Goal: Find specific page/section: Find specific page/section

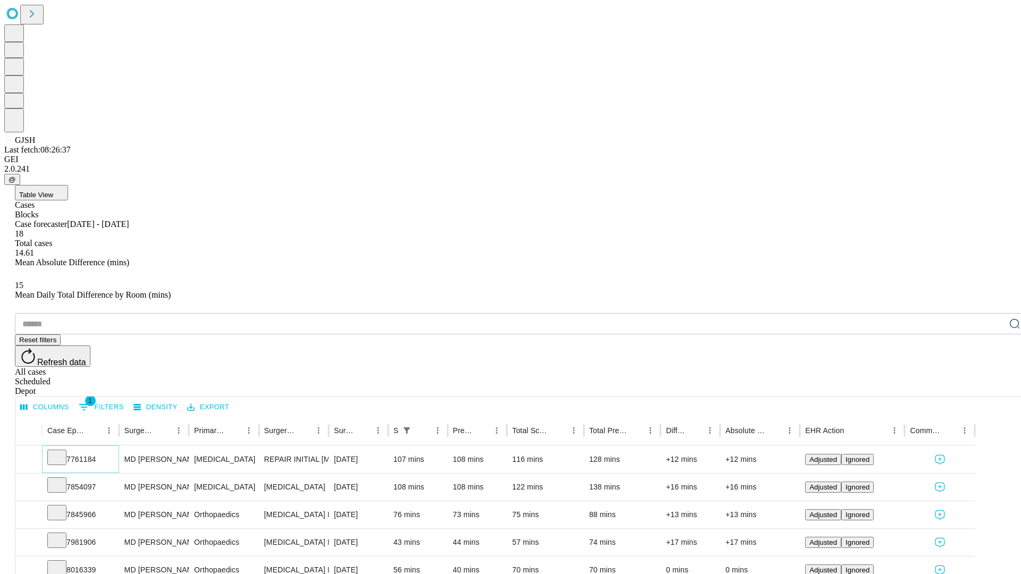
click at [62, 451] on icon at bounding box center [57, 456] width 11 height 11
